Goal: Information Seeking & Learning: Learn about a topic

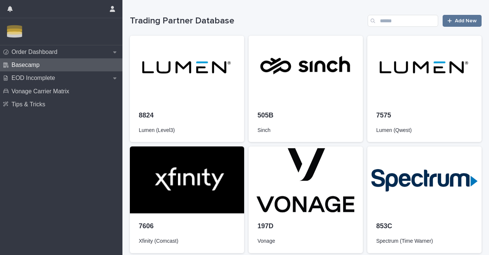
click at [46, 111] on div "Order Dashboard Basecamp EOD Incomplete Vonage Carrier Matrix Tips & Tricks" at bounding box center [61, 149] width 122 height 209
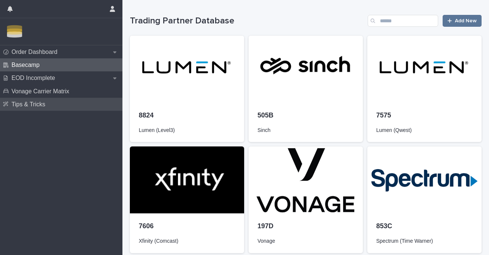
click at [46, 106] on p "Tips & Tricks" at bounding box center [30, 104] width 43 height 7
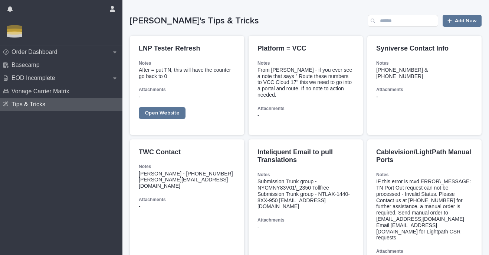
scroll to position [355, 0]
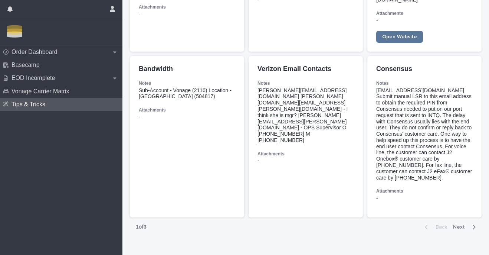
drag, startPoint x: 460, startPoint y: 206, endPoint x: 452, endPoint y: 200, distance: 9.3
click at [459, 224] on span "Next" at bounding box center [461, 226] width 16 height 5
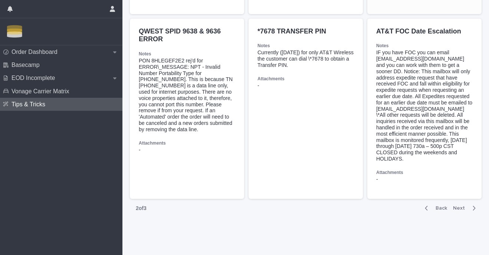
scroll to position [691, 0]
click at [467, 208] on span "Next" at bounding box center [461, 207] width 16 height 5
